Goal: Task Accomplishment & Management: Manage account settings

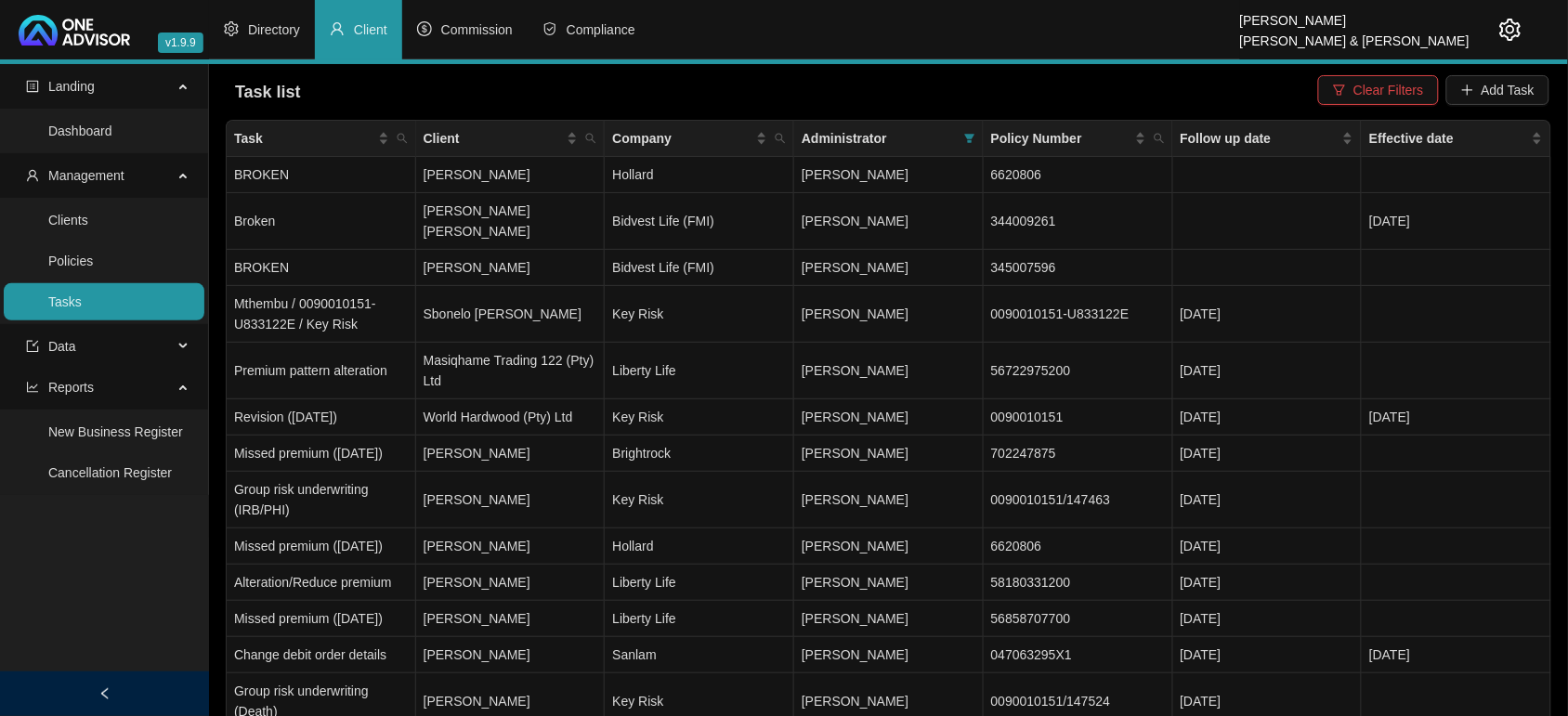
click at [1526, 17] on header "v1.9.9 [PERSON_NAME] & [PERSON_NAME] Directory Client Commission Compliance" at bounding box center [784, 32] width 1568 height 64
click at [1523, 29] on header "v1.9.9 [PERSON_NAME] & [PERSON_NAME] Directory Client Commission Compliance" at bounding box center [784, 32] width 1568 height 64
click at [1510, 30] on icon "setting" at bounding box center [1510, 29] width 22 height 22
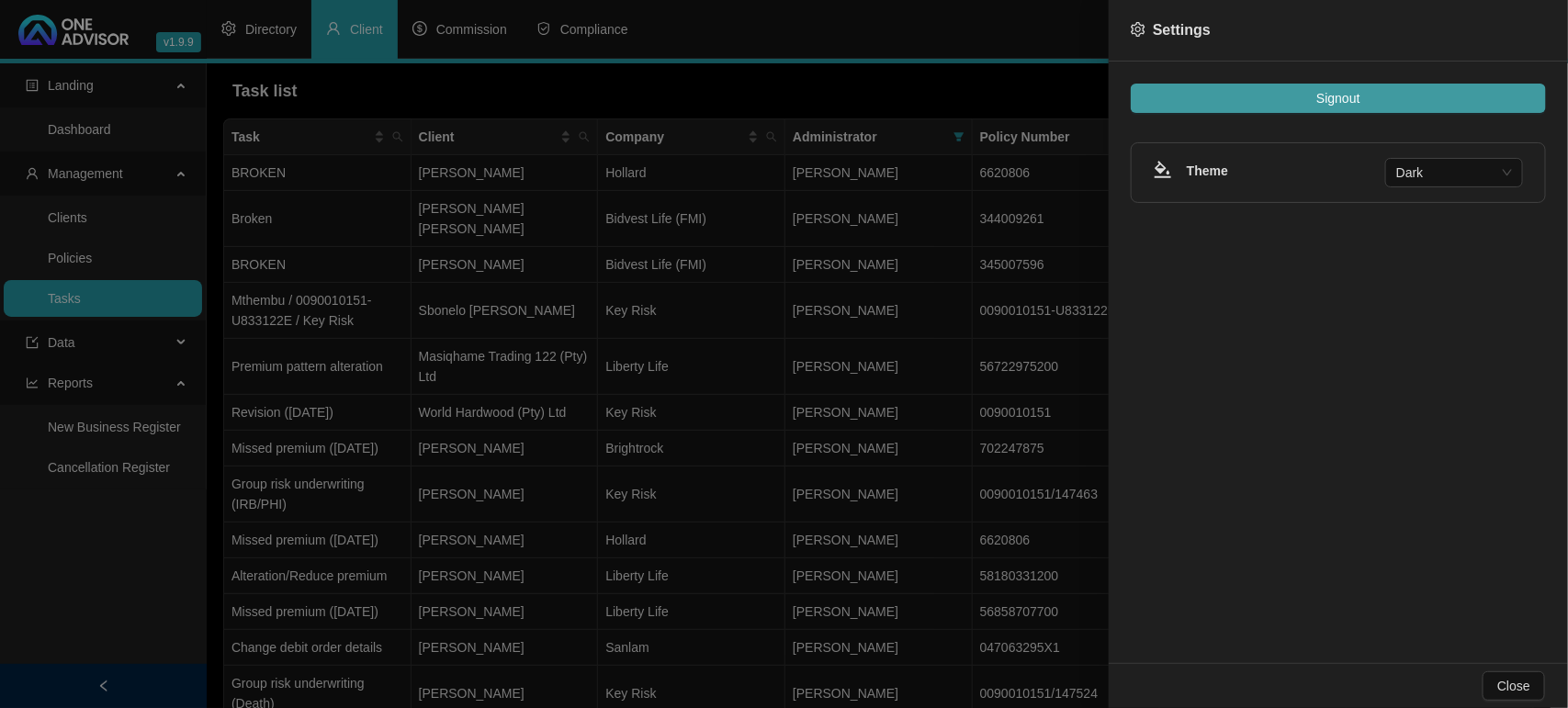
click at [1365, 101] on button "Signout" at bounding box center [1338, 98] width 415 height 30
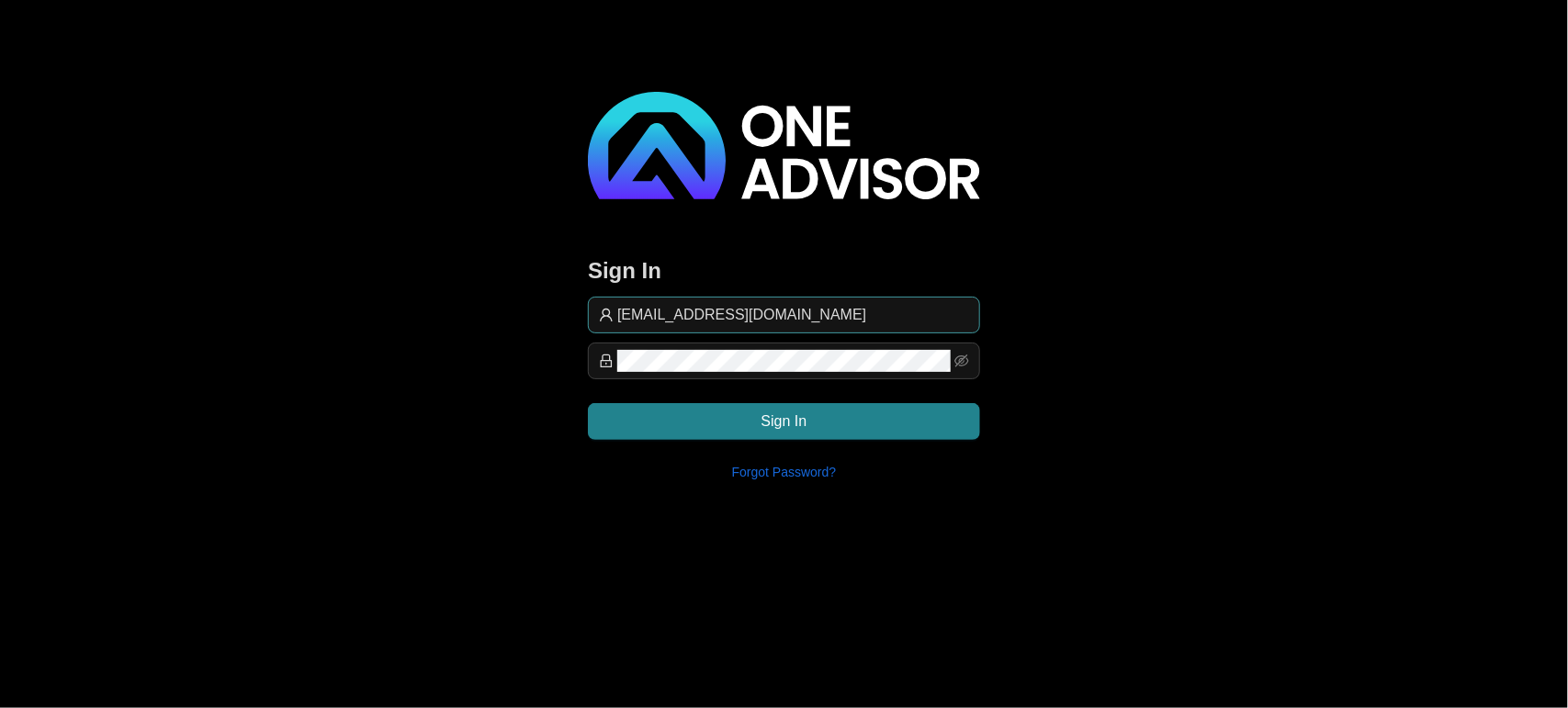
click at [909, 318] on input "[EMAIL_ADDRESS][DOMAIN_NAME]" at bounding box center [793, 315] width 351 height 22
drag, startPoint x: 848, startPoint y: 300, endPoint x: 840, endPoint y: 312, distance: 14.4
click at [847, 300] on span "support@[PERSON_NAME]" at bounding box center [784, 315] width 392 height 37
click at [868, 314] on input "support@[PERSON_NAME]" at bounding box center [793, 315] width 351 height 22
type input "[EMAIL_ADDRESS][DOMAIN_NAME]"
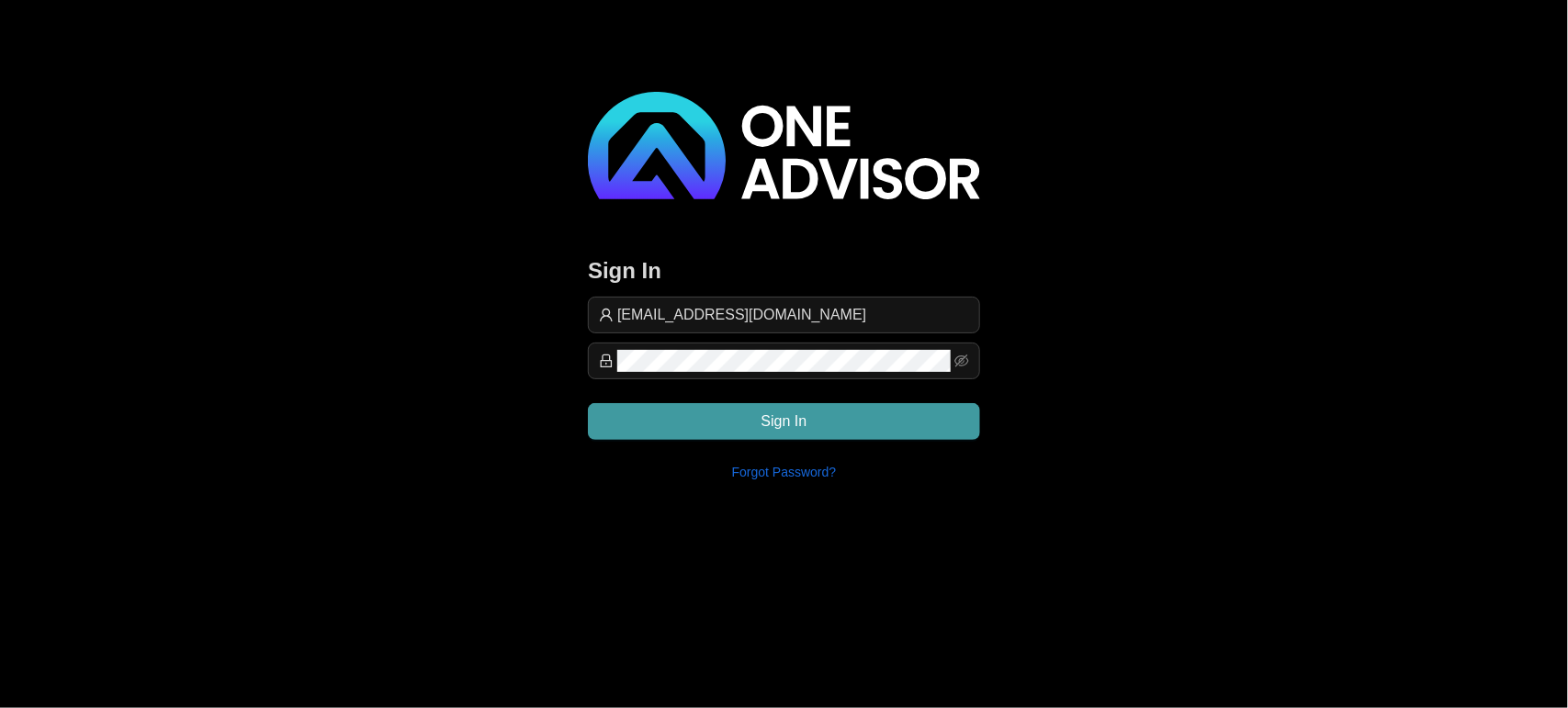
click at [819, 403] on button "Sign In" at bounding box center [784, 422] width 392 height 37
